Goal: Navigation & Orientation: Find specific page/section

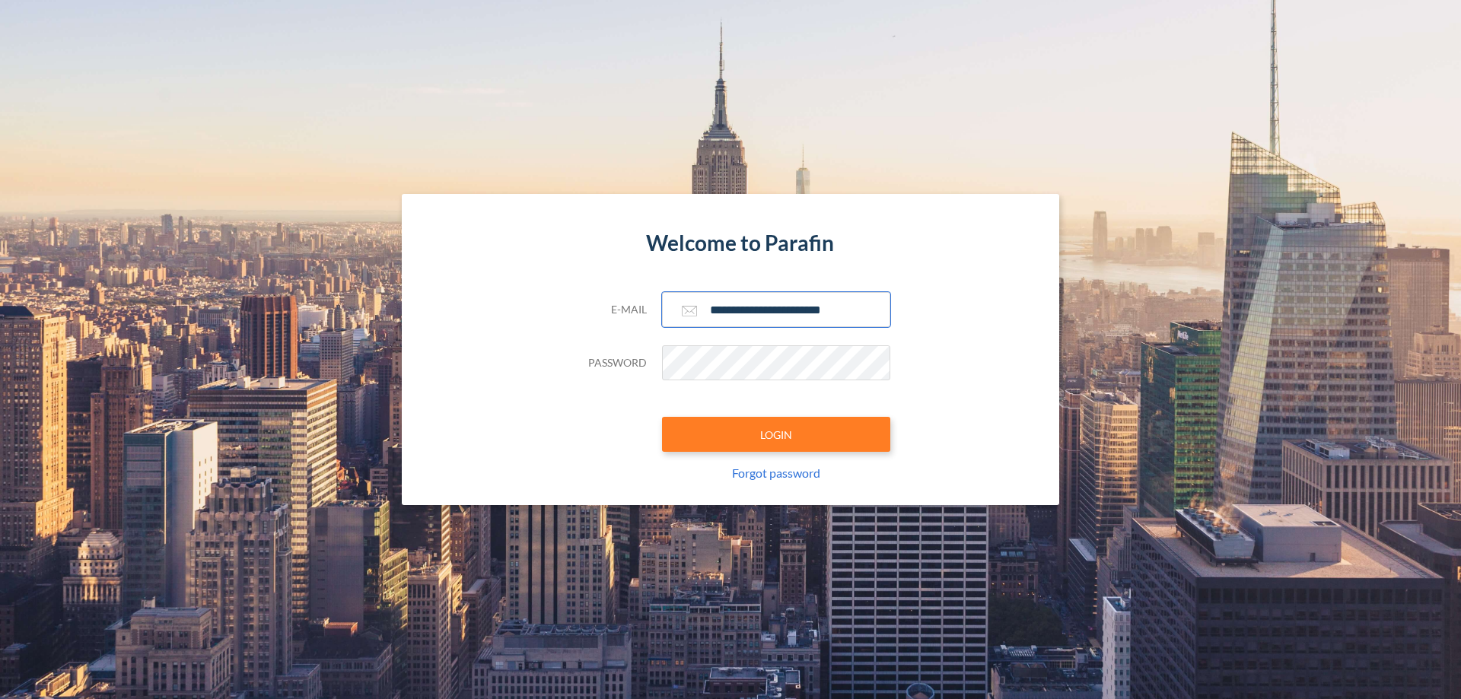
type input "**********"
click at [776, 435] on button "LOGIN" at bounding box center [776, 434] width 228 height 35
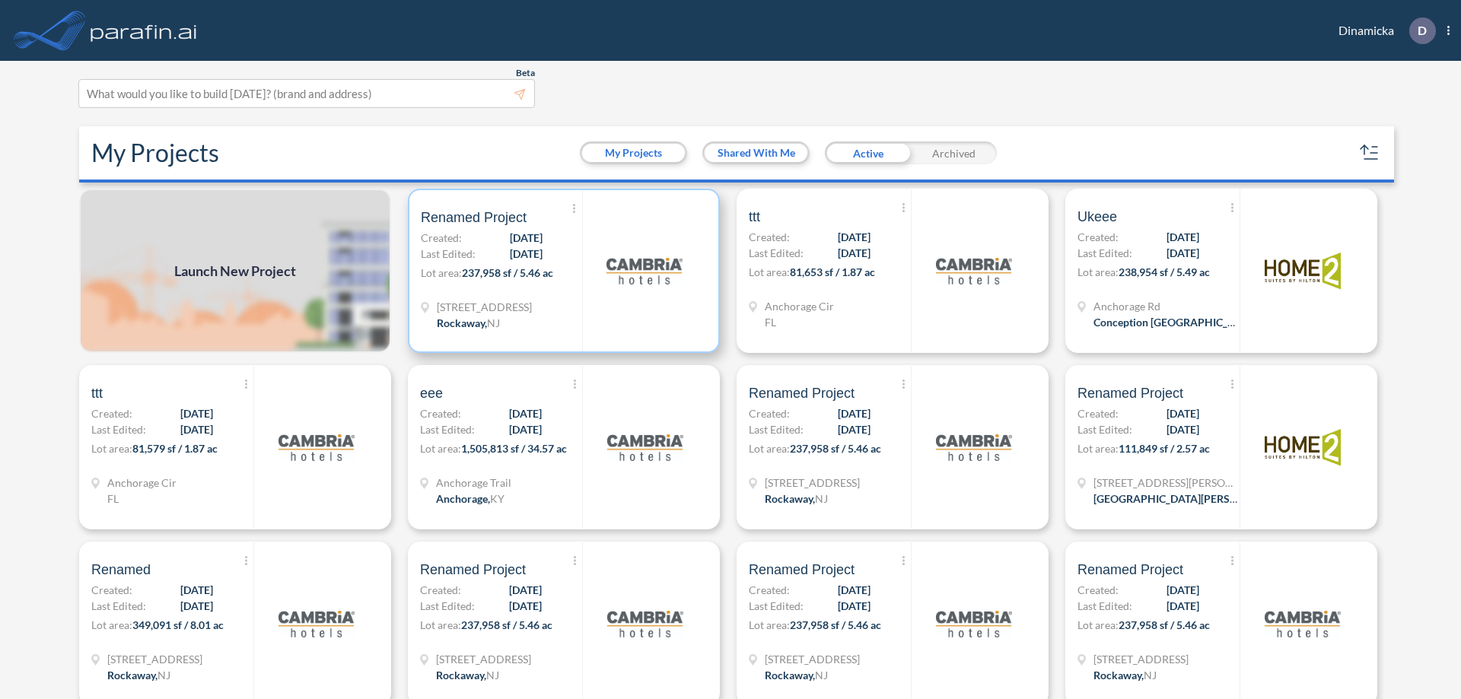
scroll to position [4, 0]
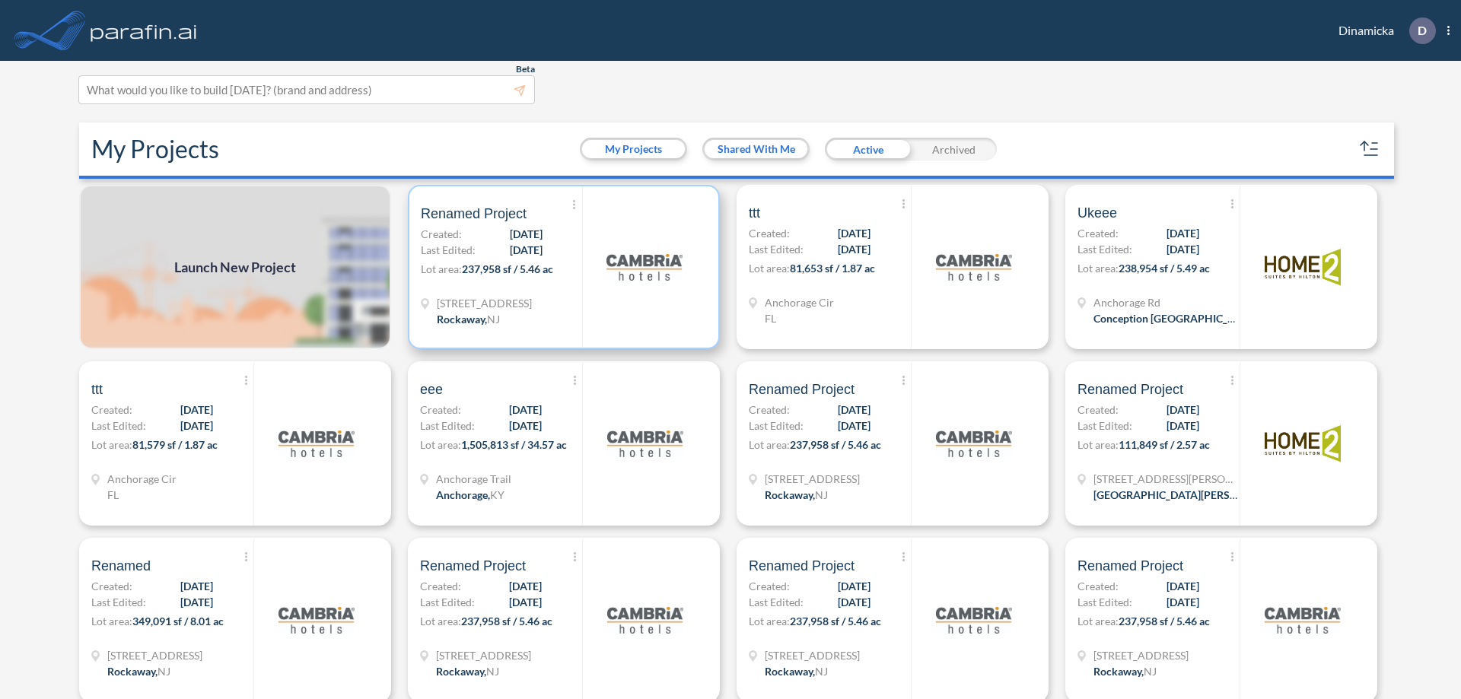
click at [561, 267] on p "Lot area: 237,958 sf / 5.46 ac" at bounding box center [501, 272] width 161 height 22
